Goal: Information Seeking & Learning: Learn about a topic

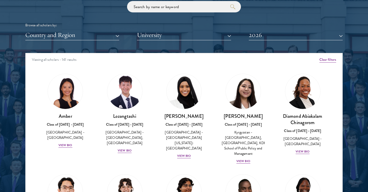
scroll to position [620, 0]
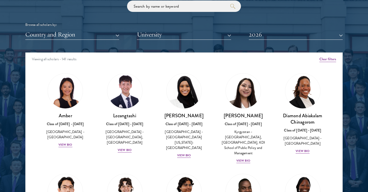
click at [102, 32] on button "Country and Region" at bounding box center [72, 34] width 94 height 10
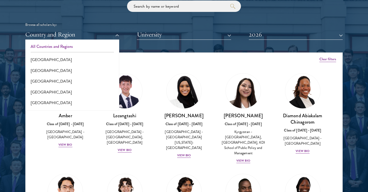
click at [75, 44] on button "All Countries and Regions" at bounding box center [72, 46] width 91 height 11
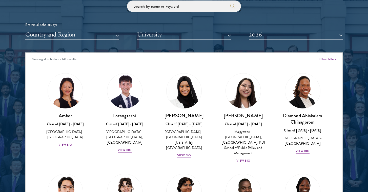
click at [150, 7] on input "search" at bounding box center [184, 6] width 114 height 11
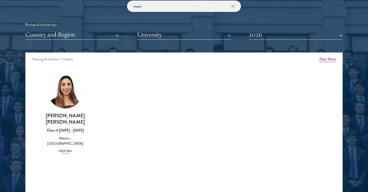
click at [63, 149] on div "View Bio" at bounding box center [65, 151] width 14 height 5
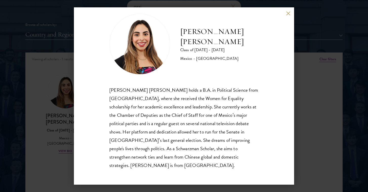
scroll to position [9, 0]
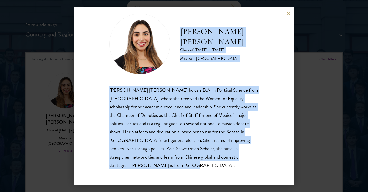
drag, startPoint x: 180, startPoint y: 33, endPoint x: 172, endPoint y: 176, distance: 143.0
click at [172, 176] on div "[PERSON_NAME] [PERSON_NAME] Class of [DATE] - [DATE] [GEOGRAPHIC_DATA] - [GEOGR…" at bounding box center [184, 95] width 220 height 177
click at [159, 174] on div "[PERSON_NAME] [PERSON_NAME] Class of [DATE] - [DATE] [GEOGRAPHIC_DATA] - [GEOGR…" at bounding box center [184, 95] width 220 height 177
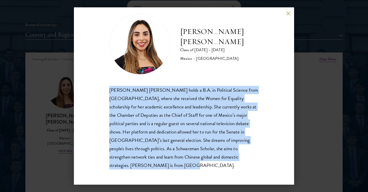
drag, startPoint x: 110, startPoint y: 88, endPoint x: 130, endPoint y: 164, distance: 79.0
click at [130, 164] on div "[PERSON_NAME] [PERSON_NAME] holds a B.A. in Political Science from [GEOGRAPHIC_…" at bounding box center [183, 128] width 149 height 84
copy div "[PERSON_NAME] [PERSON_NAME] holds a B.A. in Political Science from [GEOGRAPHIC_…"
click at [88, 123] on div "[PERSON_NAME] [PERSON_NAME] Class of [DATE] - [DATE] [GEOGRAPHIC_DATA] - [GEOGR…" at bounding box center [184, 95] width 220 height 177
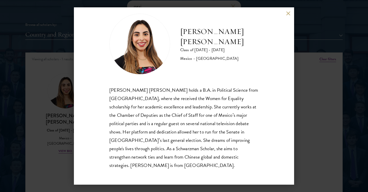
click at [288, 12] on button at bounding box center [288, 13] width 4 height 4
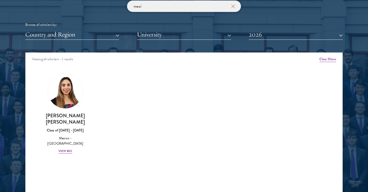
click at [152, 8] on input "mexi" at bounding box center [184, 6] width 114 height 11
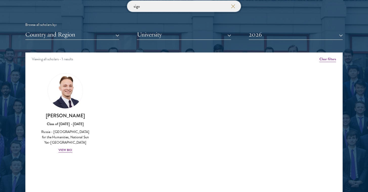
type input "sigo"
drag, startPoint x: 152, startPoint y: 8, endPoint x: 63, endPoint y: 148, distance: 166.6
click at [63, 148] on div "View Bio" at bounding box center [65, 150] width 14 height 5
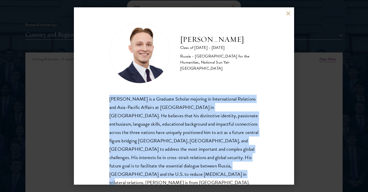
drag, startPoint x: 107, startPoint y: 97, endPoint x: 232, endPoint y: 170, distance: 144.5
click at [232, 170] on div "[PERSON_NAME] Class of [DATE] - [DATE] [GEOGRAPHIC_DATA] - [GEOGRAPHIC_DATA] fo…" at bounding box center [184, 95] width 220 height 177
copy div "[PERSON_NAME] is a Graduate Scholar majoring in International Relations and Asi…"
click at [288, 15] on button at bounding box center [288, 13] width 4 height 4
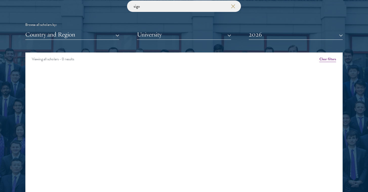
click at [234, 6] on use "button" at bounding box center [232, 6] width 7 height 7
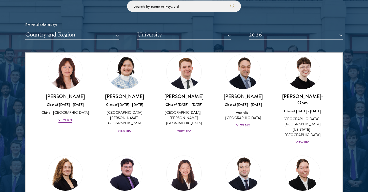
scroll to position [513, 0]
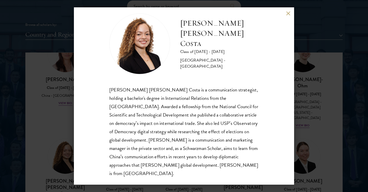
scroll to position [9, 0]
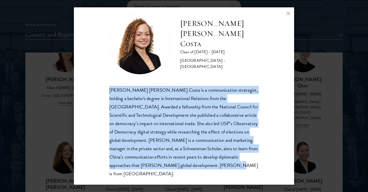
drag, startPoint x: 110, startPoint y: 86, endPoint x: 216, endPoint y: 165, distance: 132.4
click at [216, 165] on div "[PERSON_NAME] [PERSON_NAME] Costa is a communication strategist, holding a bach…" at bounding box center [183, 132] width 149 height 92
copy div "[PERSON_NAME] [PERSON_NAME] Costa is a communication strategist, holding a bach…"
